Goal: Navigation & Orientation: Find specific page/section

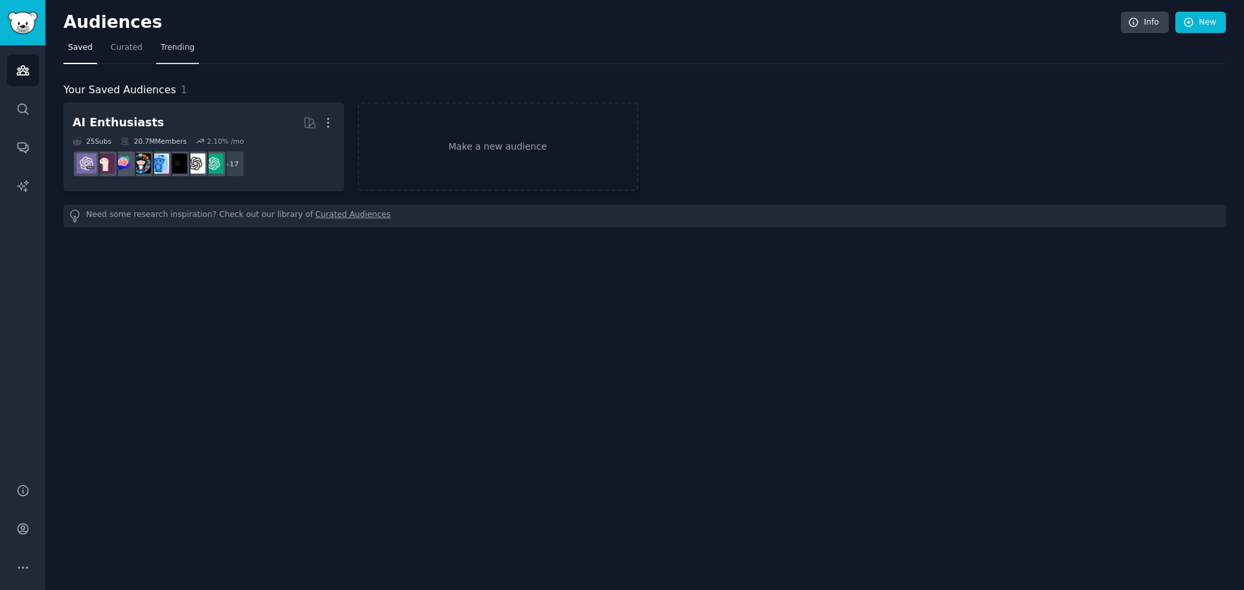
click at [181, 49] on span "Trending" at bounding box center [178, 48] width 34 height 12
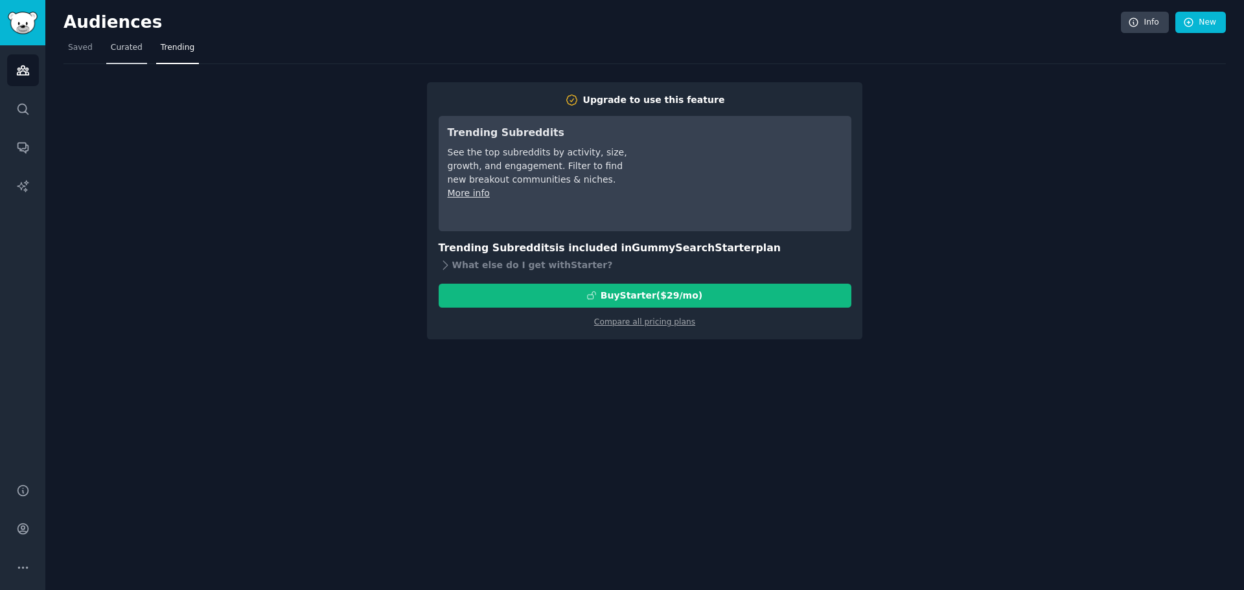
click at [124, 49] on span "Curated" at bounding box center [127, 48] width 32 height 12
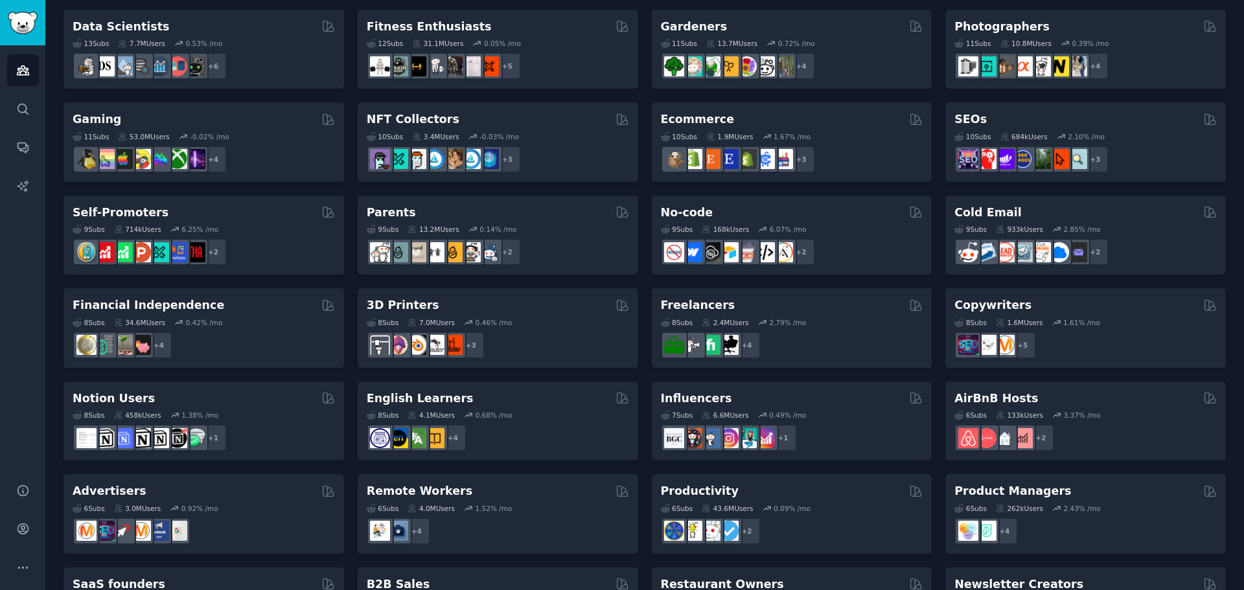
scroll to position [446, 0]
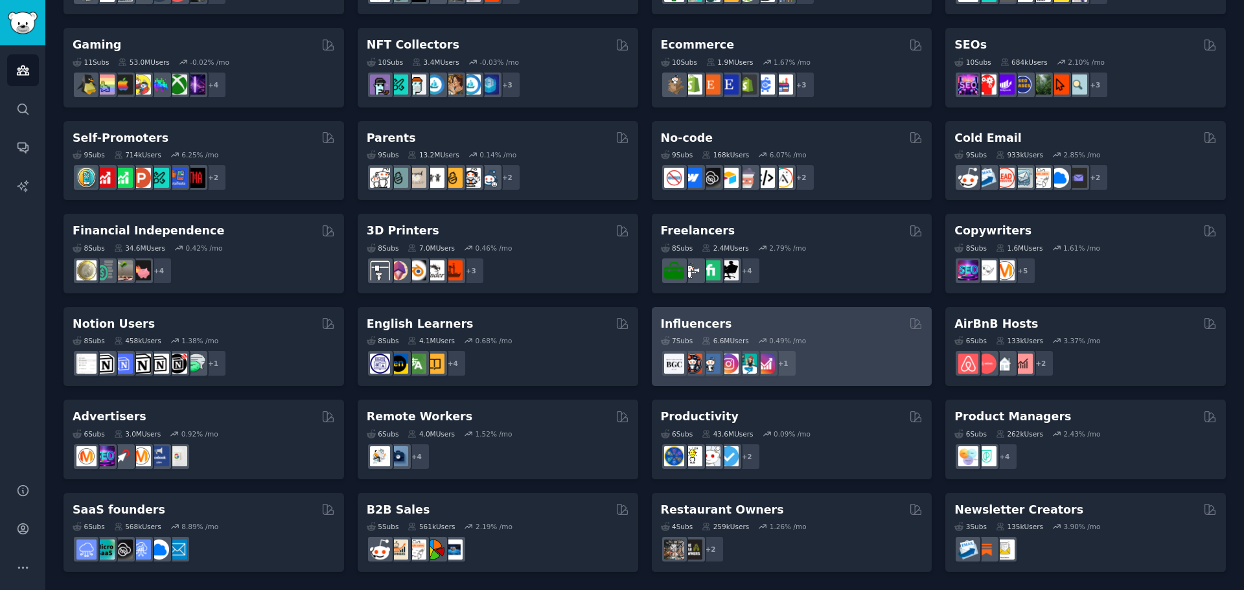
click at [701, 326] on h2 "Influencers" at bounding box center [696, 324] width 71 height 16
